Goal: Register for event/course

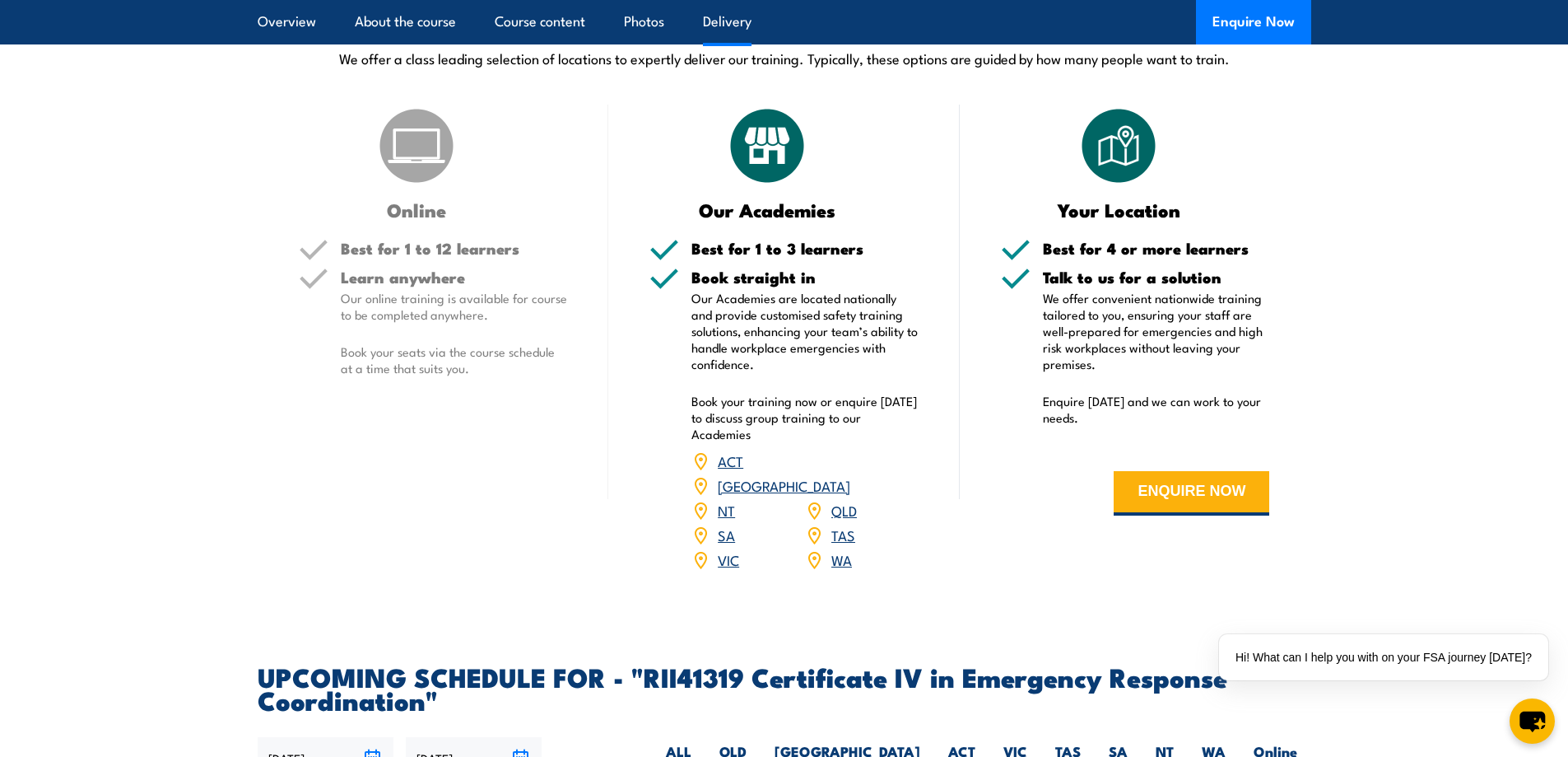
scroll to position [3952, 0]
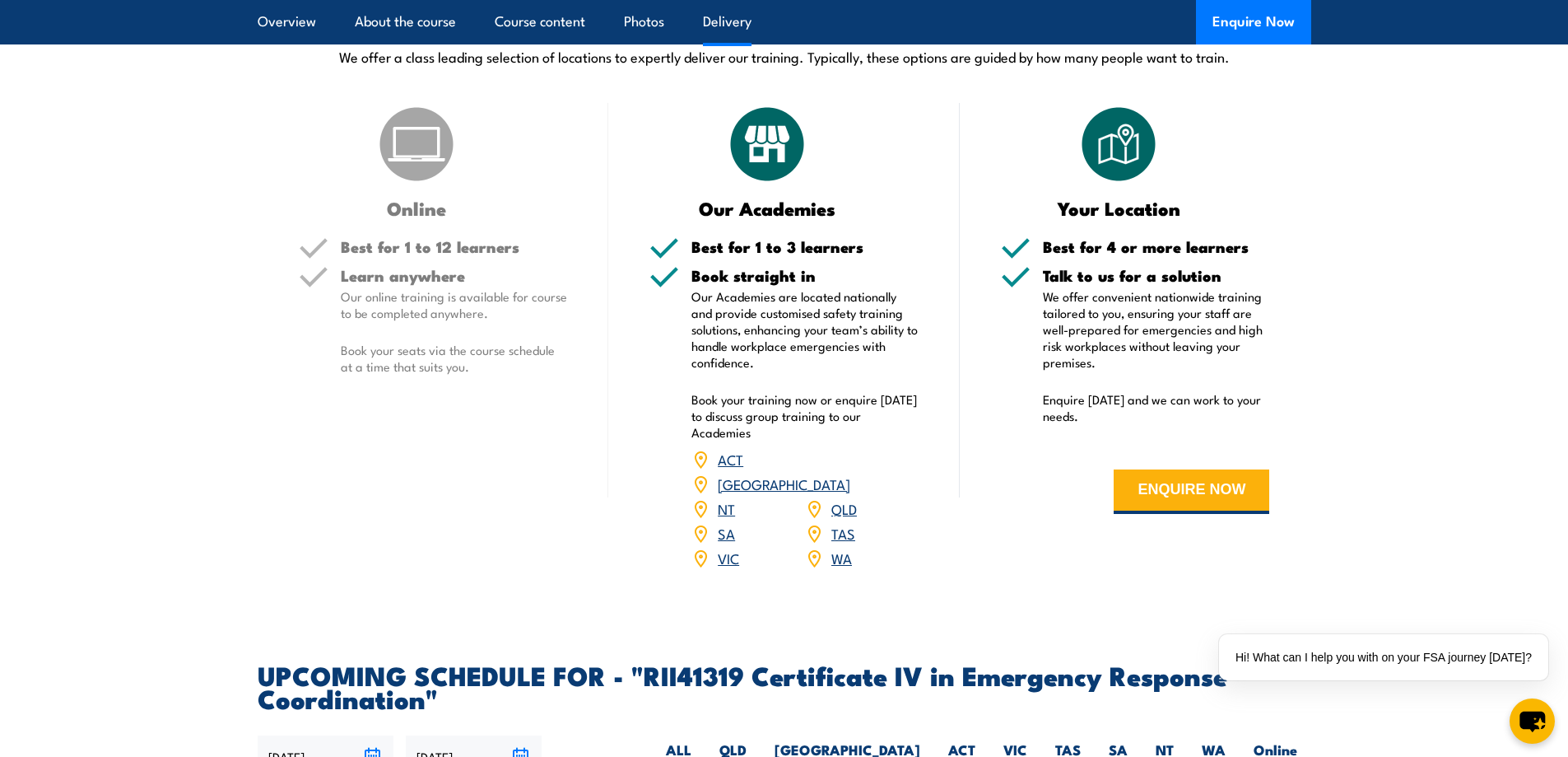
click at [836, 568] on link "WA" at bounding box center [841, 557] width 21 height 20
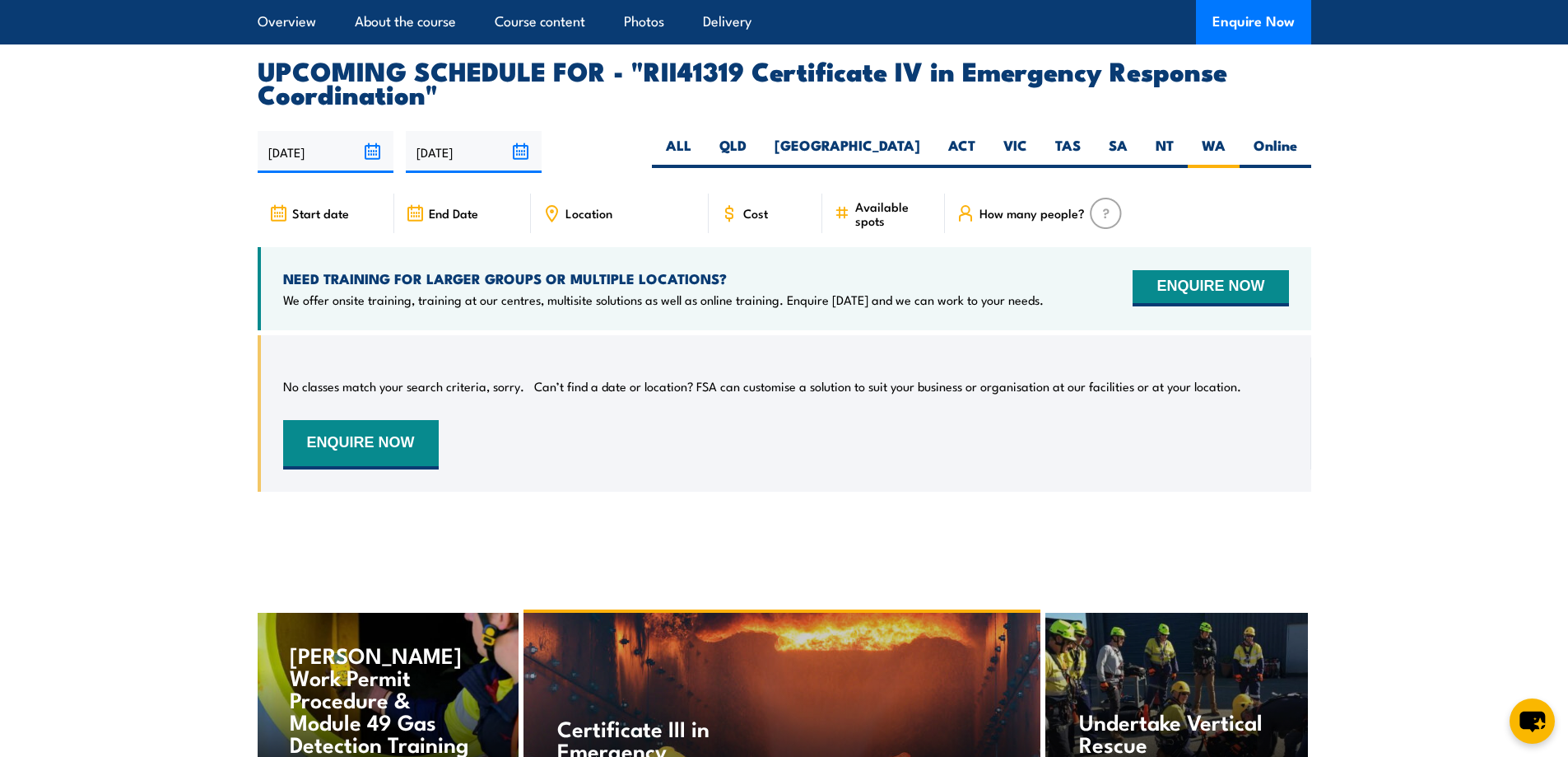
scroll to position [4484, 0]
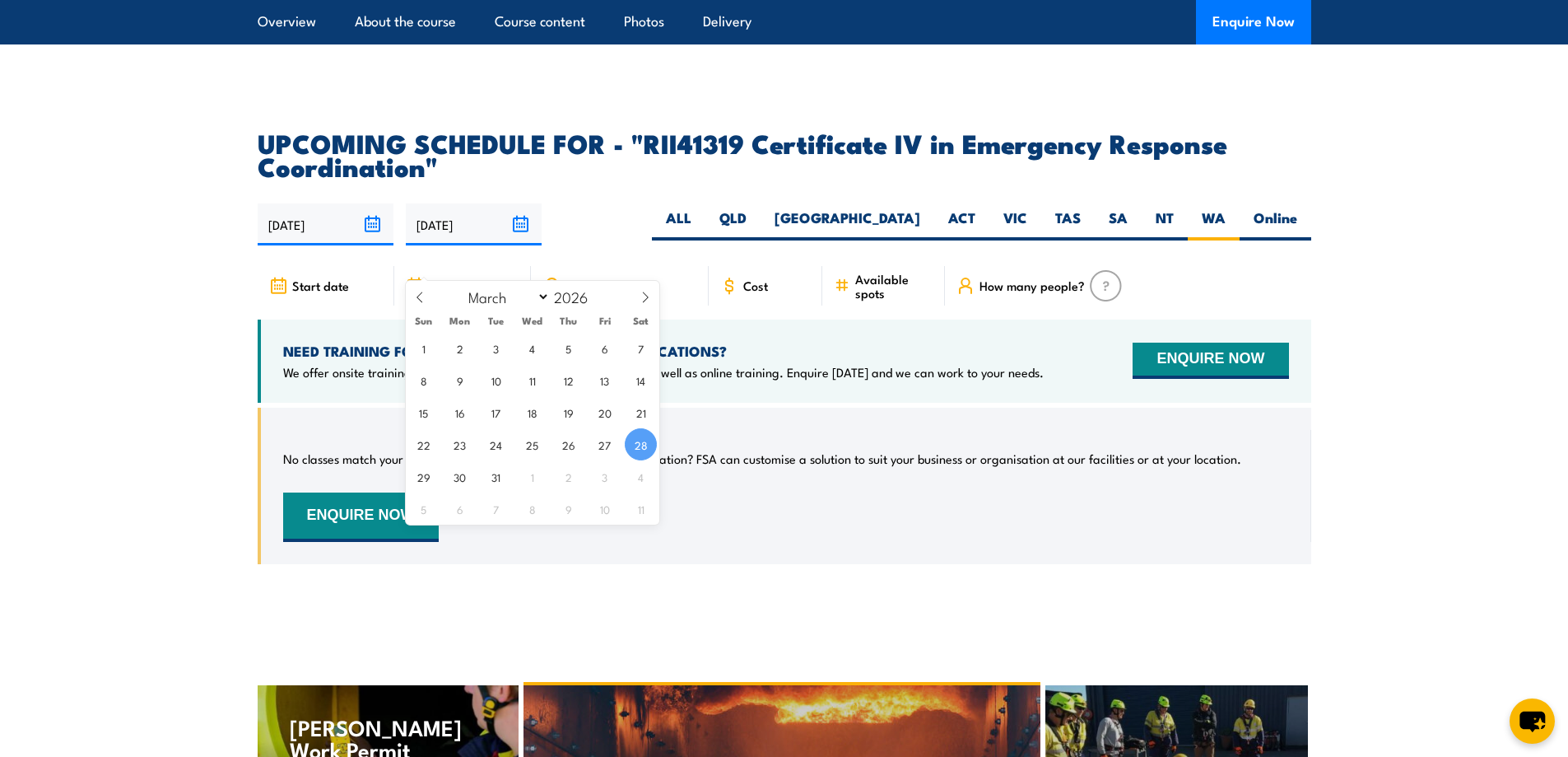
click at [519, 246] on input "[DATE]" at bounding box center [474, 224] width 136 height 42
click at [643, 296] on icon at bounding box center [645, 297] width 11 height 11
select select "5"
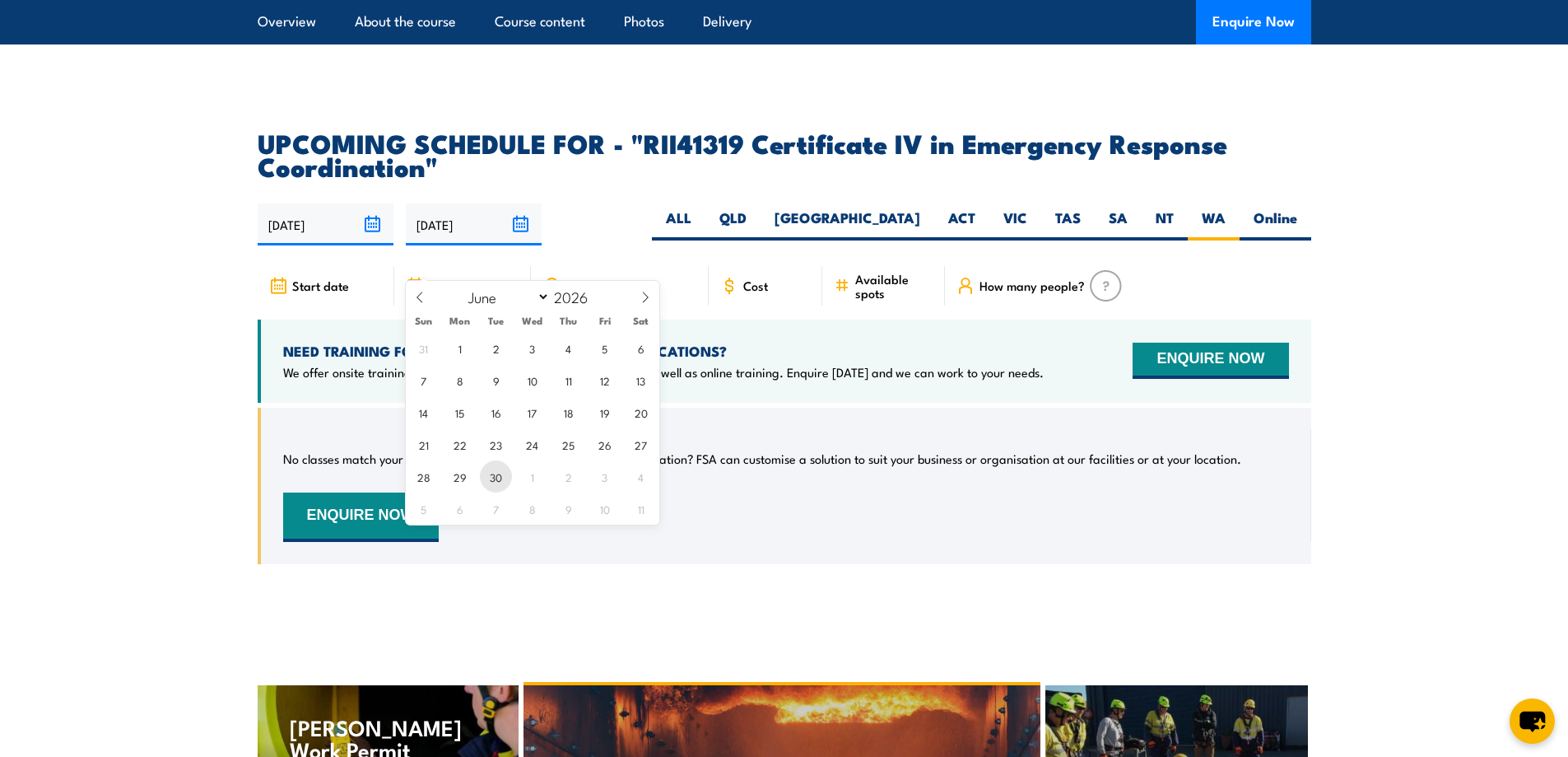
click at [501, 481] on span "30" at bounding box center [496, 477] width 32 height 32
type input "[DATE]"
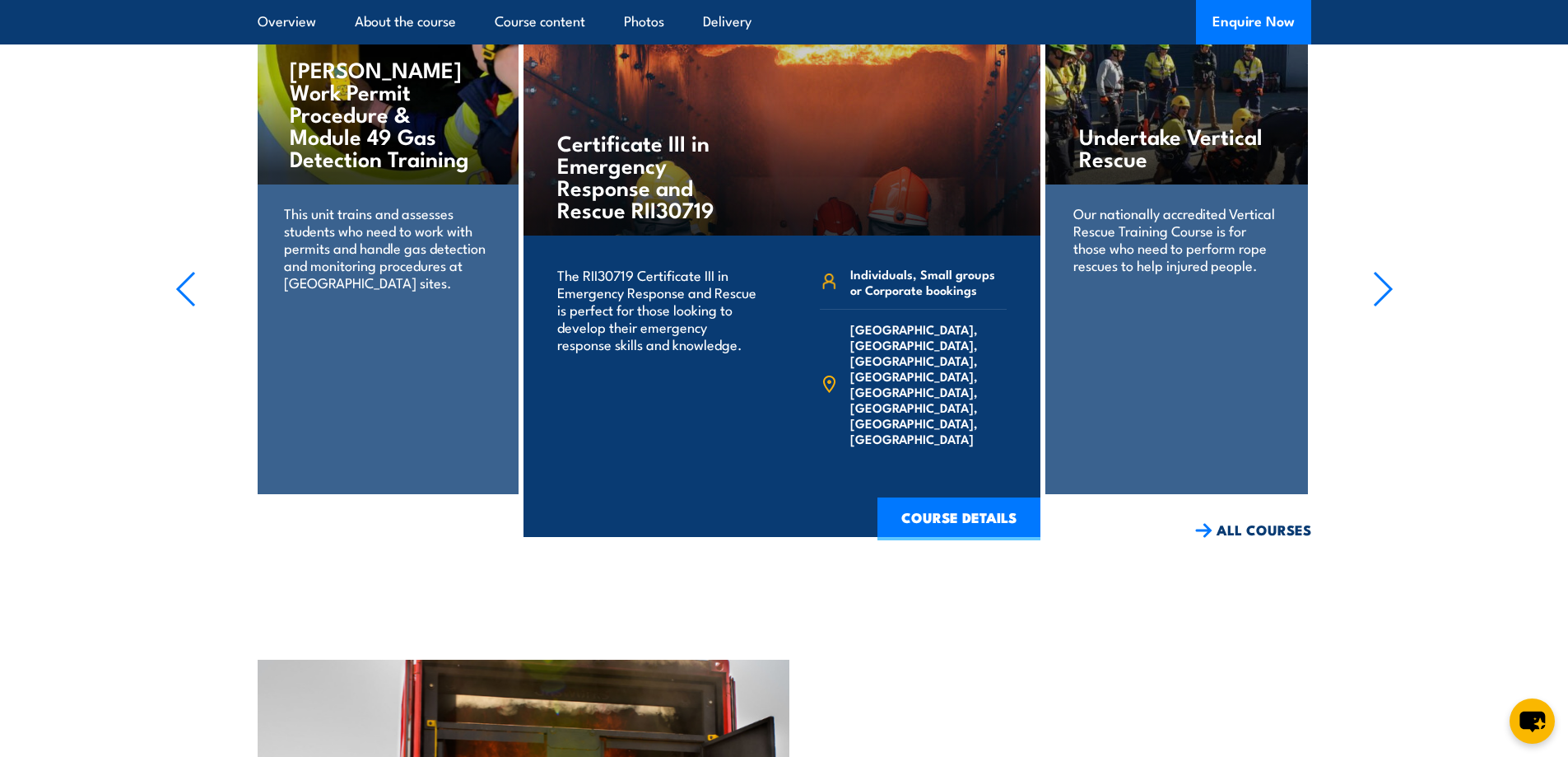
scroll to position [5142, 0]
